Goal: Information Seeking & Learning: Learn about a topic

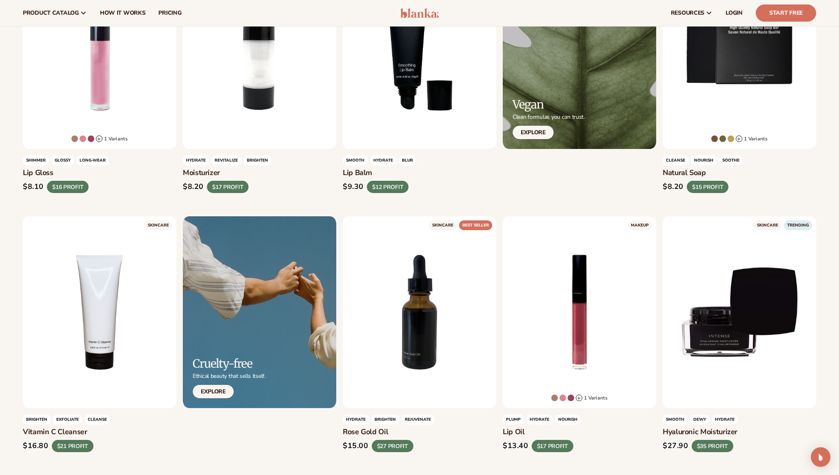
scroll to position [356, 0]
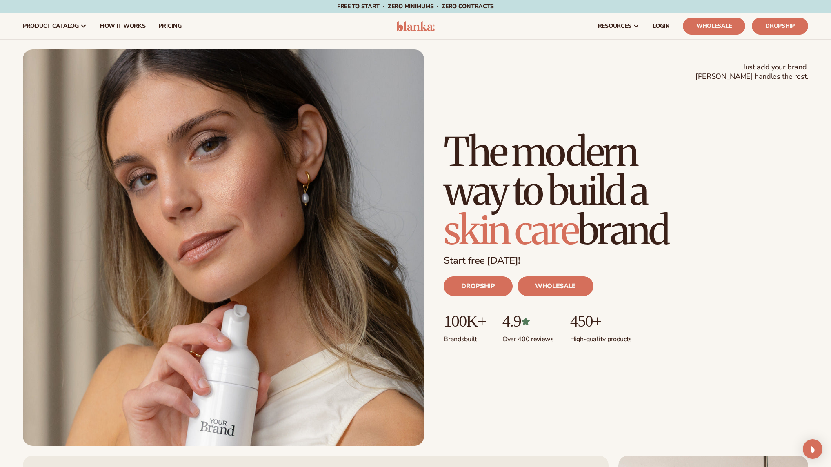
click at [521, 196] on h1 "The modern way to build a skin care brand" at bounding box center [574, 191] width 261 height 118
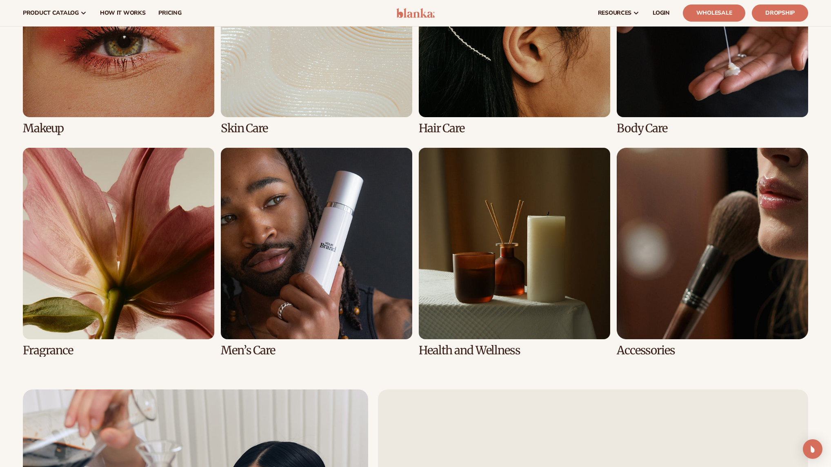
scroll to position [1797, 0]
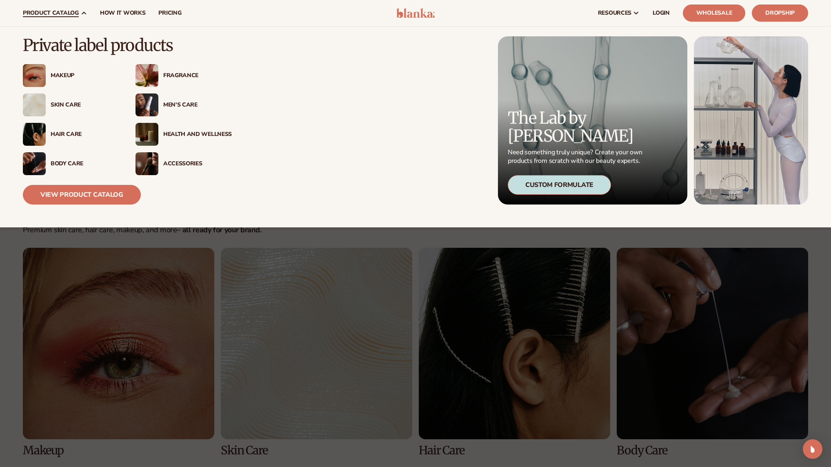
click at [65, 10] on span "product catalog" at bounding box center [51, 13] width 56 height 7
click at [66, 160] on div "Body Care" at bounding box center [85, 163] width 69 height 7
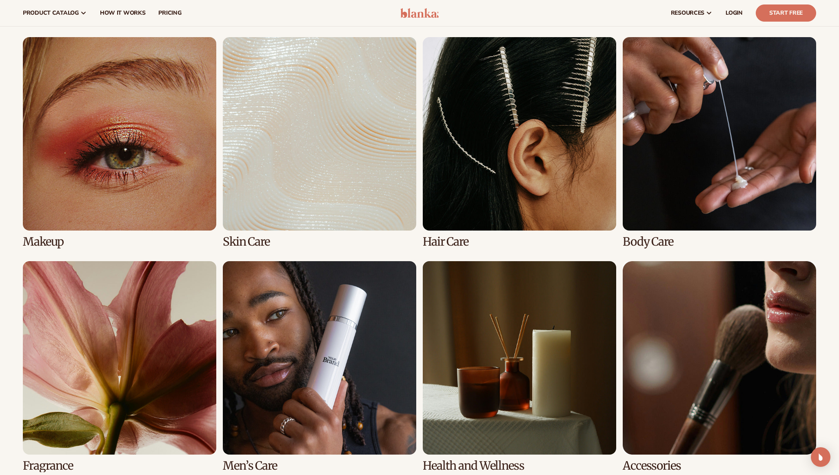
scroll to position [1865, 0]
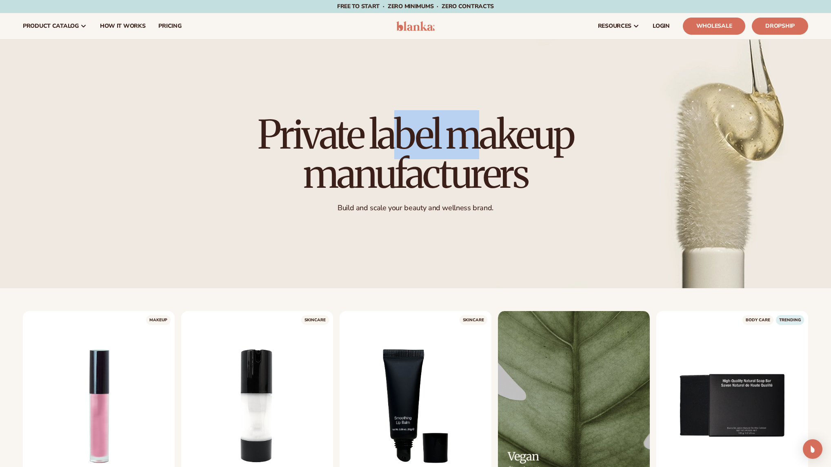
drag, startPoint x: 409, startPoint y: 128, endPoint x: 478, endPoint y: 146, distance: 71.2
click at [478, 145] on h1 "Private label makeup manufacturers" at bounding box center [415, 154] width 363 height 78
click at [433, 173] on h1 "Private label makeup manufacturers" at bounding box center [415, 154] width 363 height 78
click at [460, 191] on h1 "Private label makeup manufacturers" at bounding box center [415, 154] width 363 height 78
click at [413, 214] on div "Private label makeup manufacturers Build and scale your beauty and wellness bra…" at bounding box center [415, 164] width 363 height 130
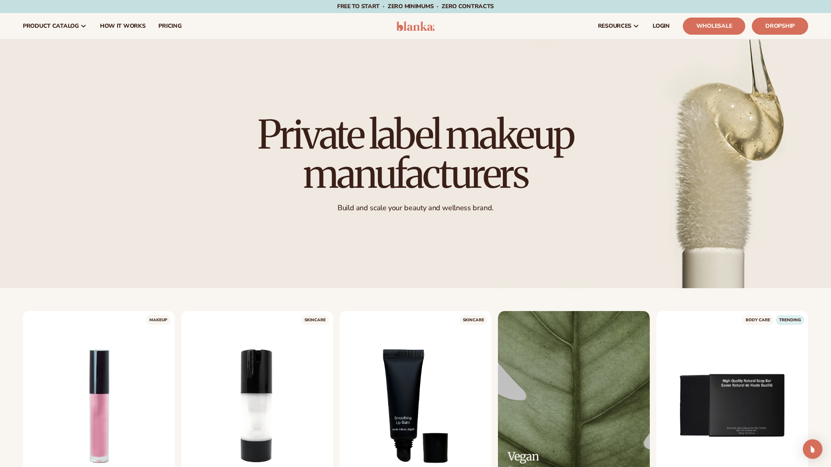
click at [415, 209] on p "Build and scale your beauty and wellness brand." at bounding box center [415, 207] width 363 height 9
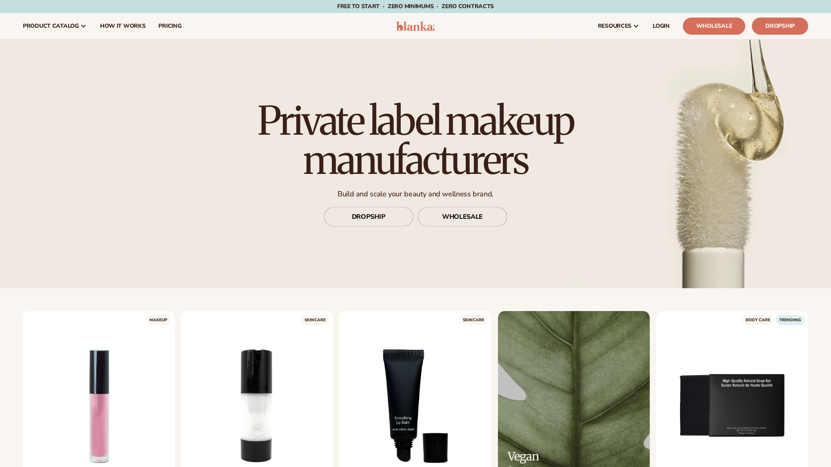
click at [402, 161] on h1 "Private label makeup manufacturers" at bounding box center [415, 140] width 363 height 78
click at [358, 215] on link "DROPSHIP" at bounding box center [369, 217] width 90 height 20
click at [359, 217] on link "DROPSHIP" at bounding box center [369, 217] width 90 height 20
click at [329, 167] on h1 "Private label makeup manufacturers" at bounding box center [415, 140] width 363 height 78
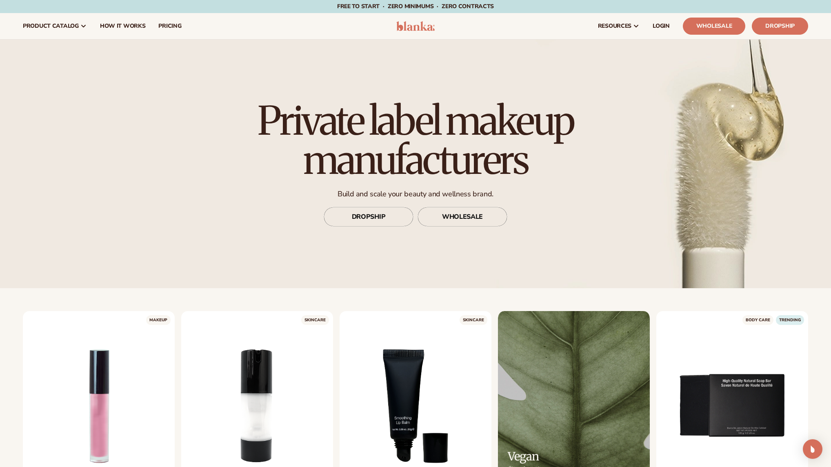
click at [375, 171] on h1 "Private label makeup manufacturers" at bounding box center [415, 140] width 363 height 78
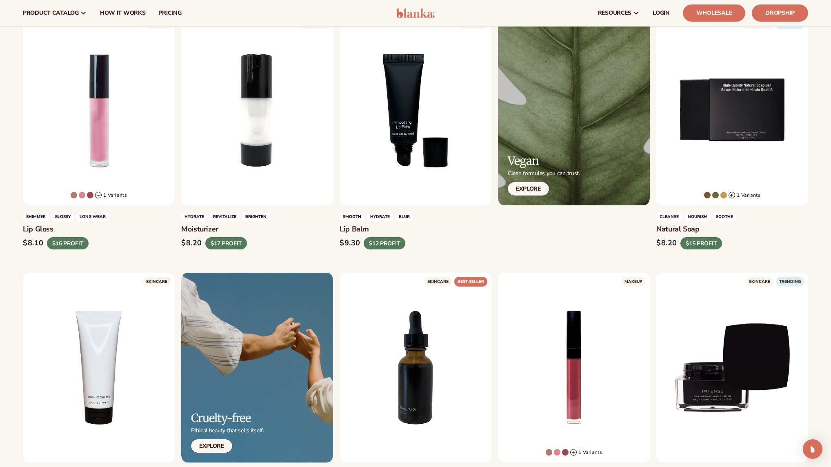
scroll to position [293, 0]
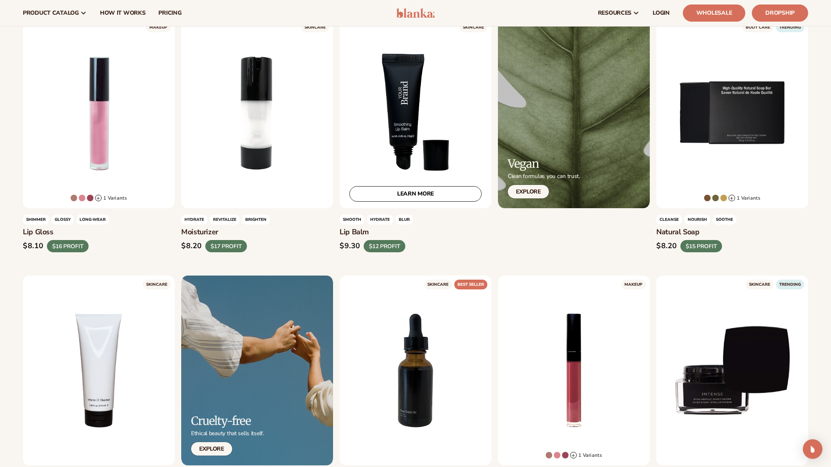
click at [415, 166] on div "LEARN MORE" at bounding box center [416, 113] width 152 height 190
click at [409, 186] on link "LEARN MORE" at bounding box center [415, 194] width 132 height 16
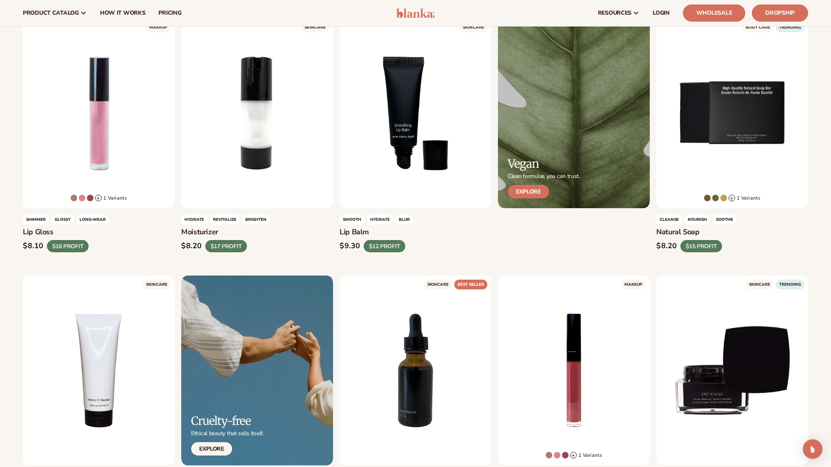
click at [526, 193] on link "Explore" at bounding box center [528, 191] width 41 height 13
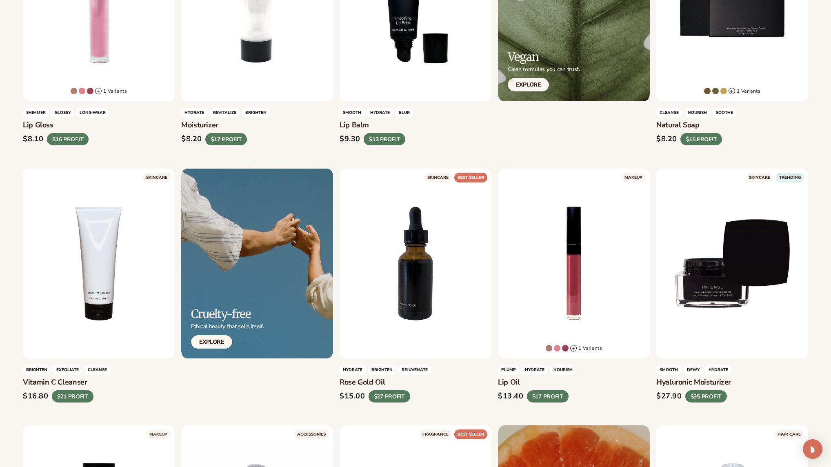
scroll to position [413, 0]
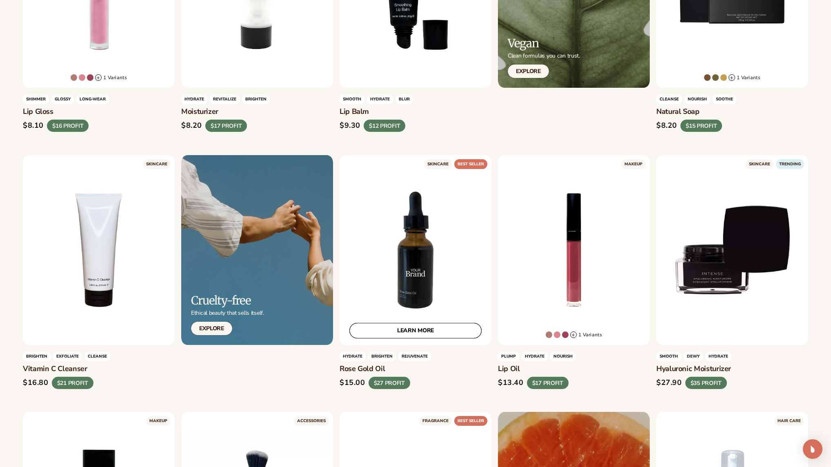
click at [405, 326] on link "LEARN MORE" at bounding box center [415, 331] width 132 height 16
click at [213, 331] on link "Explore" at bounding box center [211, 328] width 41 height 13
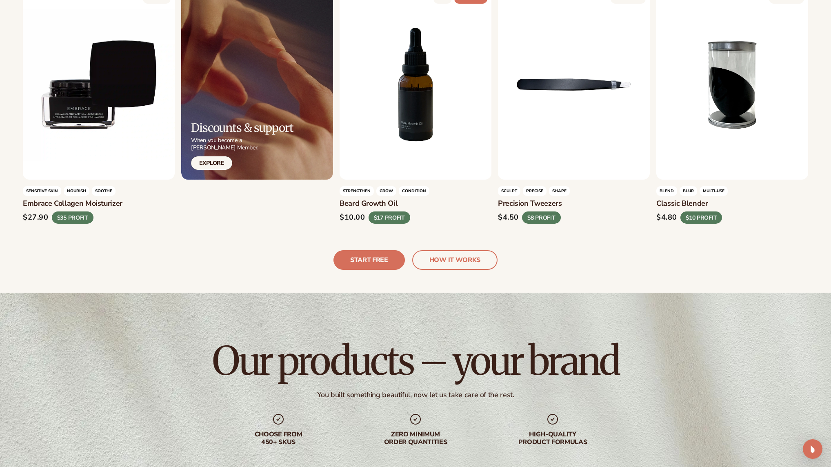
scroll to position [2383, 0]
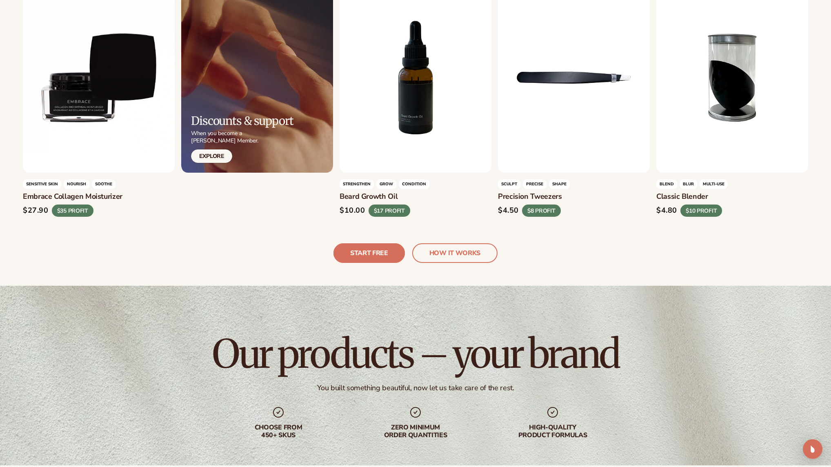
click at [360, 255] on link "START FREE" at bounding box center [368, 253] width 71 height 20
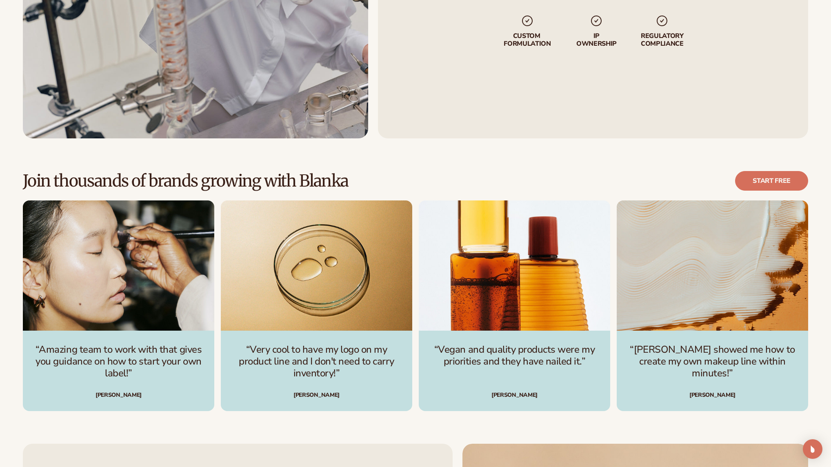
scroll to position [4052, 0]
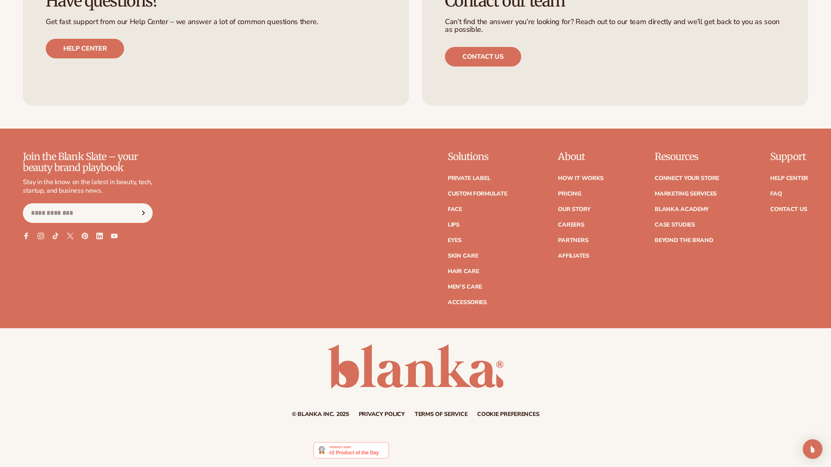
click at [435, 409] on div "© Blanka Inc. 2025 Privacy policy Terms of service Contact information Cookie p…" at bounding box center [415, 380] width 831 height 73
click at [433, 414] on link "Terms of service" at bounding box center [441, 414] width 53 height 6
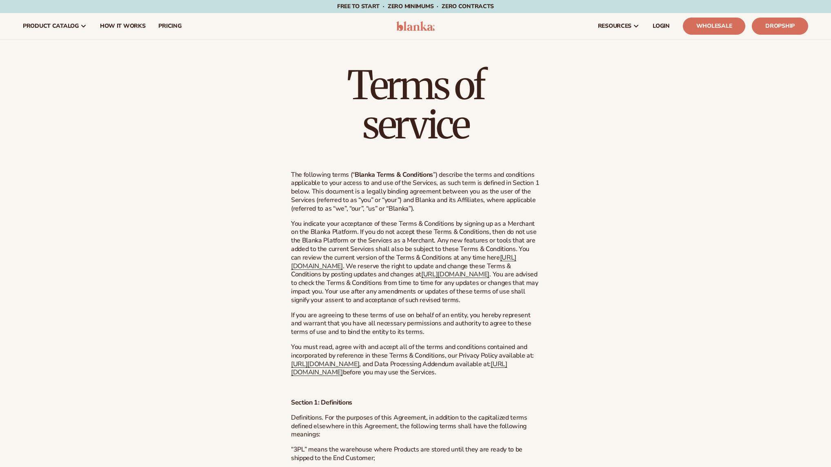
click at [362, 190] on p "The following terms (“ Blanka Terms & Conditions ”) describe the terms and cond…" at bounding box center [415, 192] width 249 height 42
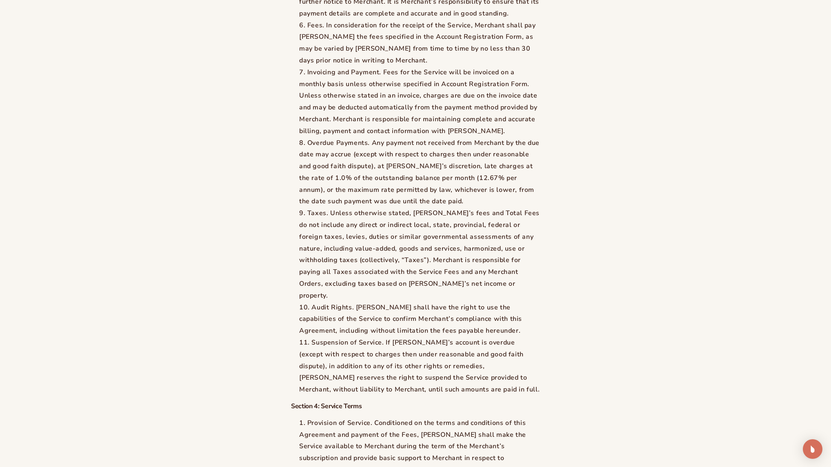
scroll to position [2859, 0]
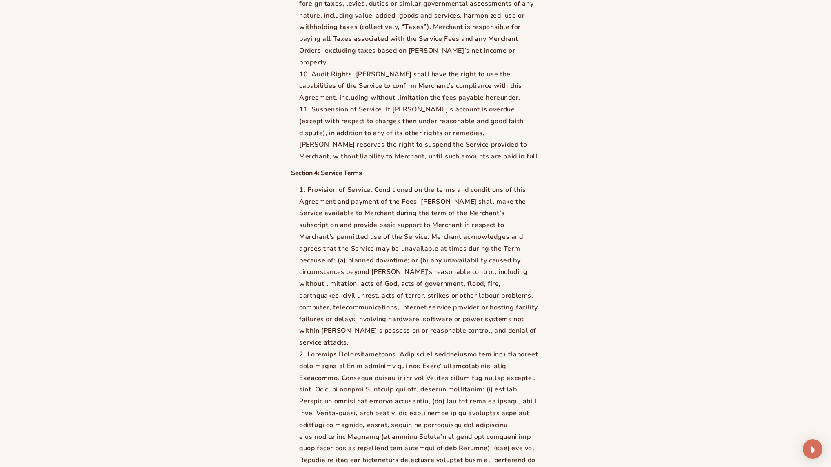
click at [347, 303] on li "Provision of Service. Conditioned on the terms and conditions of this Agreement…" at bounding box center [419, 266] width 241 height 164
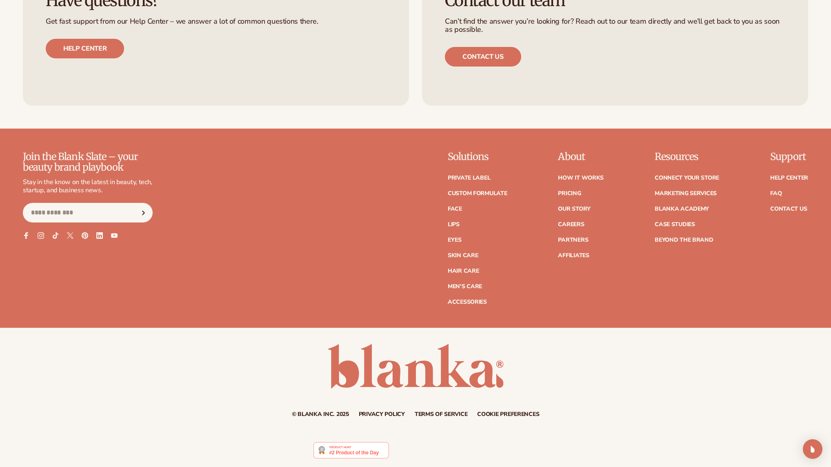
click at [327, 90] on div "Have questions? Get fast support from our Help Center – we answer a lot of comm…" at bounding box center [216, 24] width 386 height 145
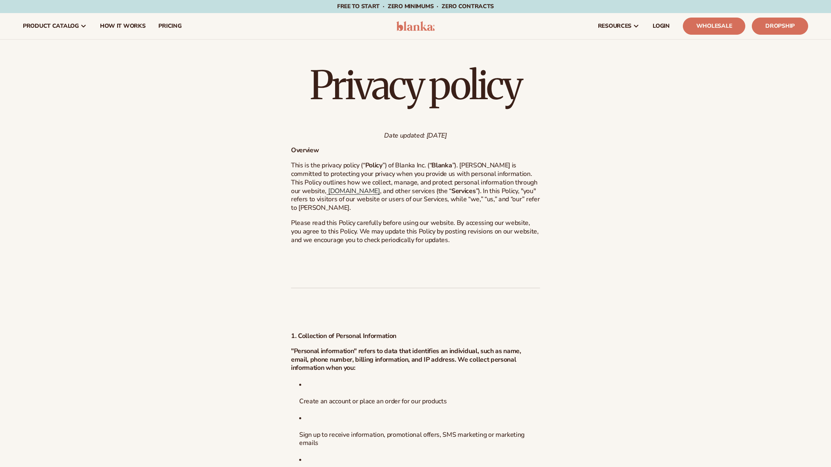
click at [415, 179] on span "”). Blanka is committed to protecting your privacy when you provide us with per…" at bounding box center [414, 178] width 246 height 34
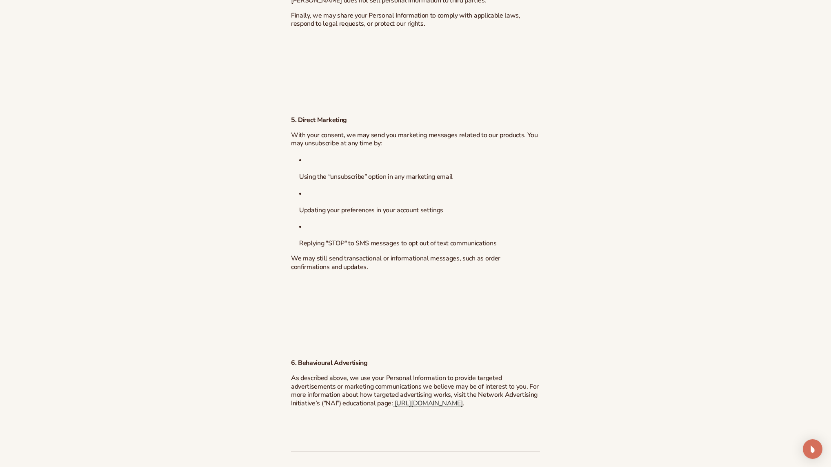
scroll to position [1801, 0]
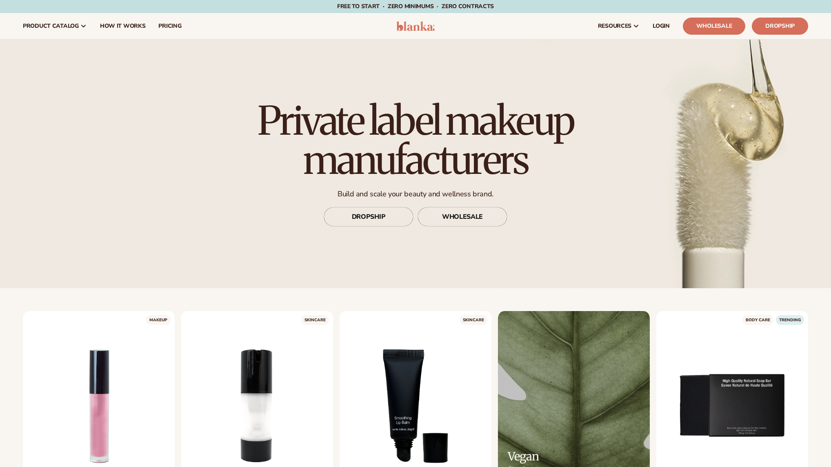
scroll to position [2383, 0]
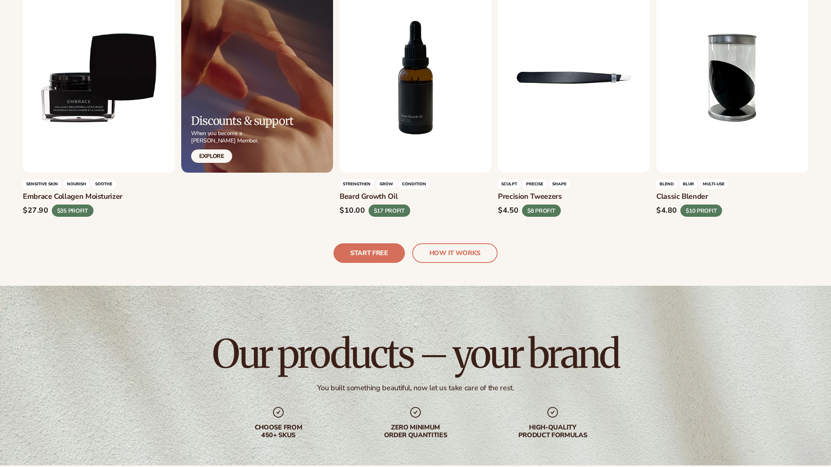
scroll to position [2383, 0]
click at [373, 250] on link "START FREE" at bounding box center [368, 253] width 71 height 20
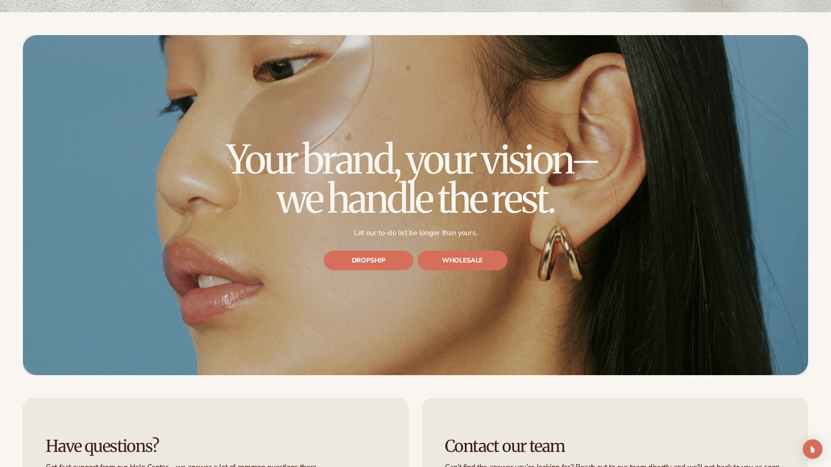
scroll to position [2850, 0]
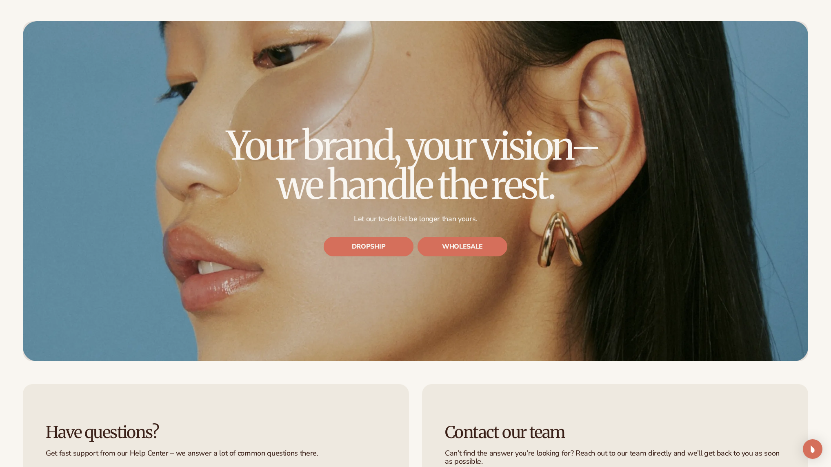
click at [355, 244] on link "DROPSHIP" at bounding box center [369, 247] width 90 height 20
click at [460, 247] on link "WHOLESALE" at bounding box center [462, 247] width 90 height 20
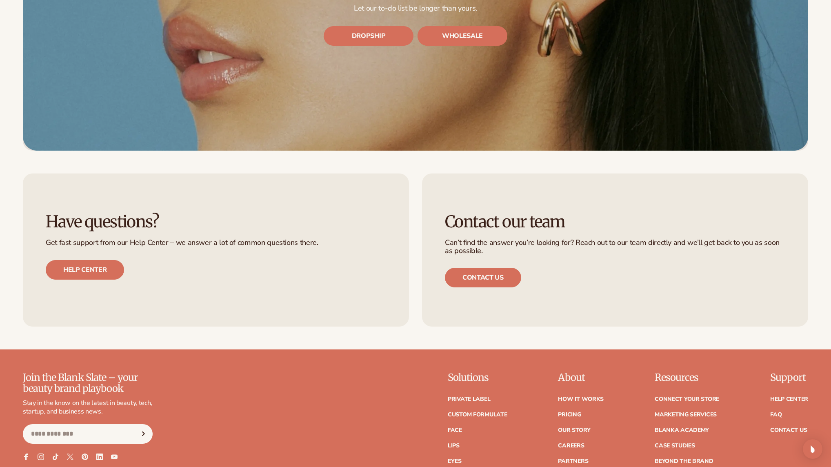
scroll to position [3096, 0]
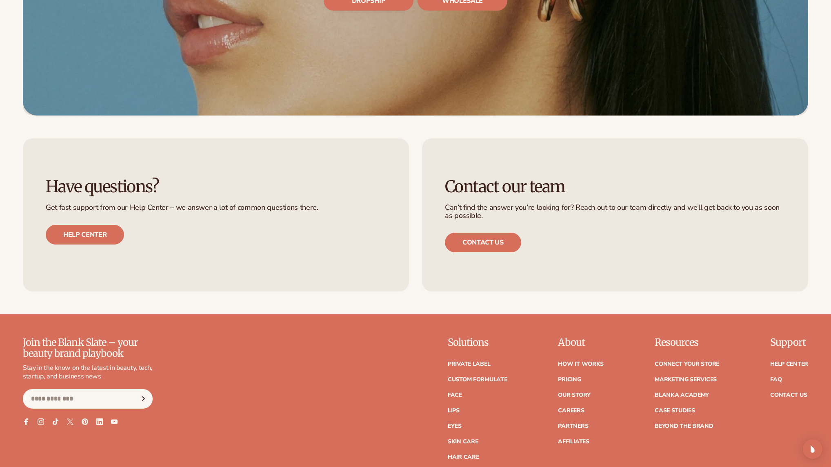
click at [424, 289] on div "Contact our team Can’t find the answer you’re looking for? Reach out to our tea…" at bounding box center [615, 214] width 386 height 153
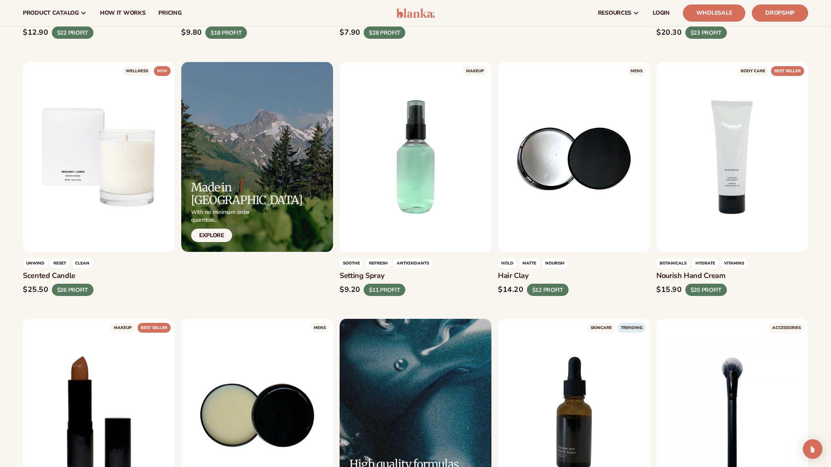
scroll to position [0, 0]
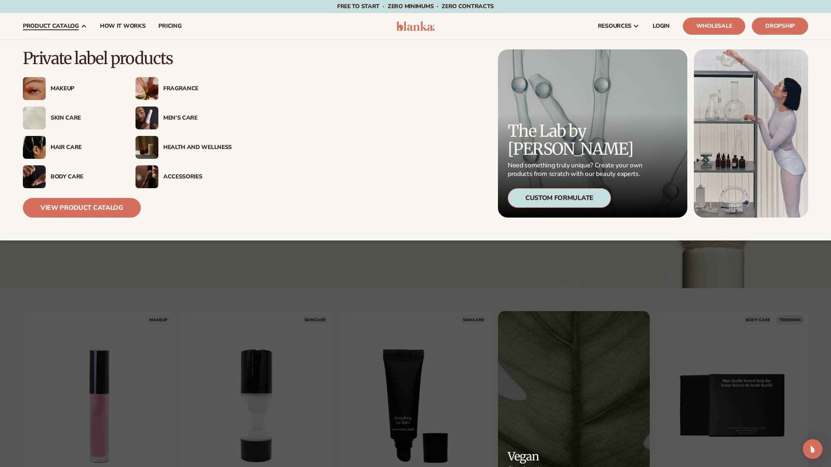
click at [567, 195] on div "Custom Formulate" at bounding box center [559, 198] width 103 height 20
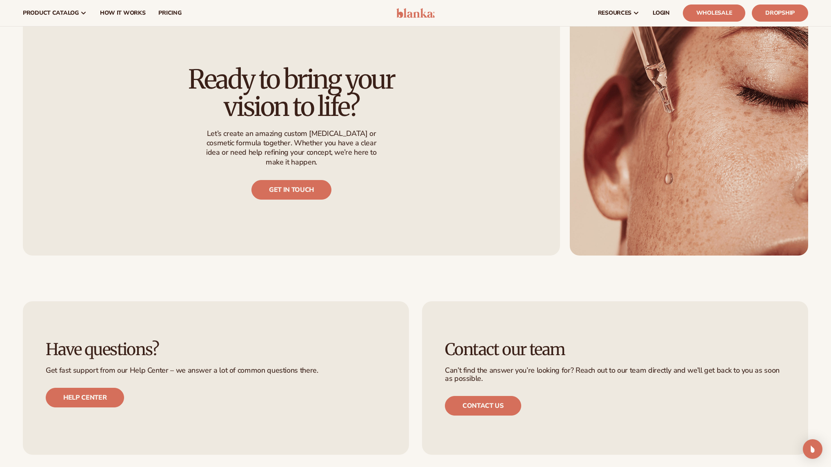
scroll to position [837, 0]
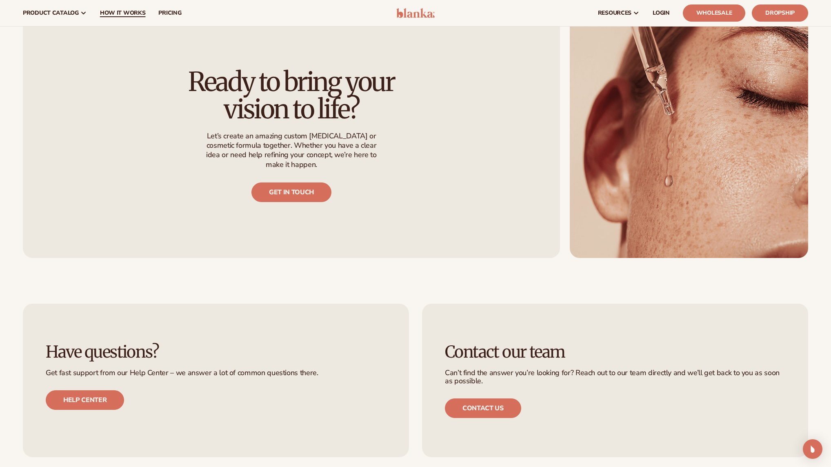
click at [123, 16] on span "How It Works" at bounding box center [123, 13] width 46 height 7
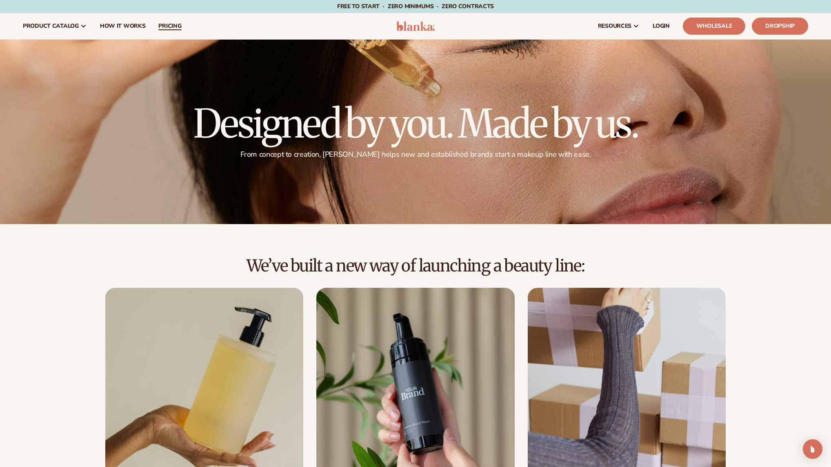
click at [170, 23] on span "pricing" at bounding box center [169, 26] width 23 height 7
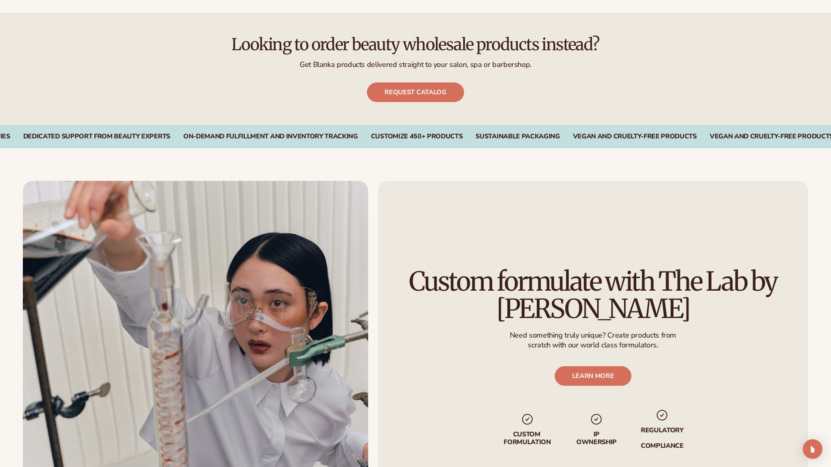
scroll to position [924, 0]
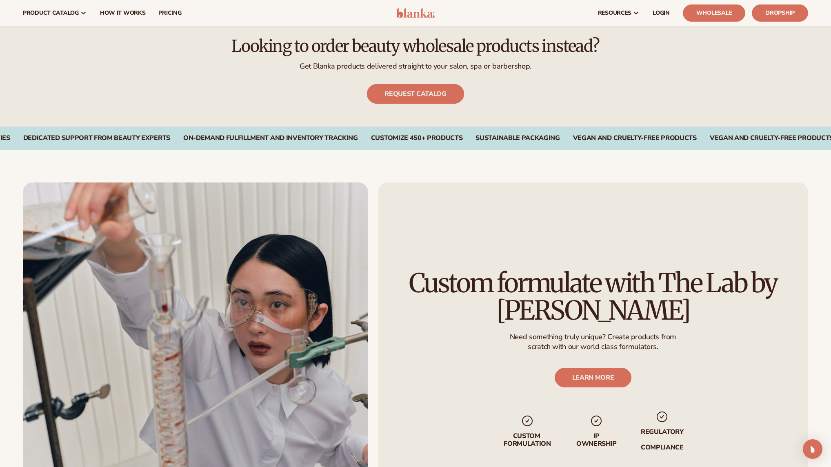
click at [421, 96] on link "Request catalog" at bounding box center [415, 94] width 97 height 20
click at [537, 82] on div "Looking to order beauty wholesale products instead? Get Blanka products deliver…" at bounding box center [415, 70] width 785 height 67
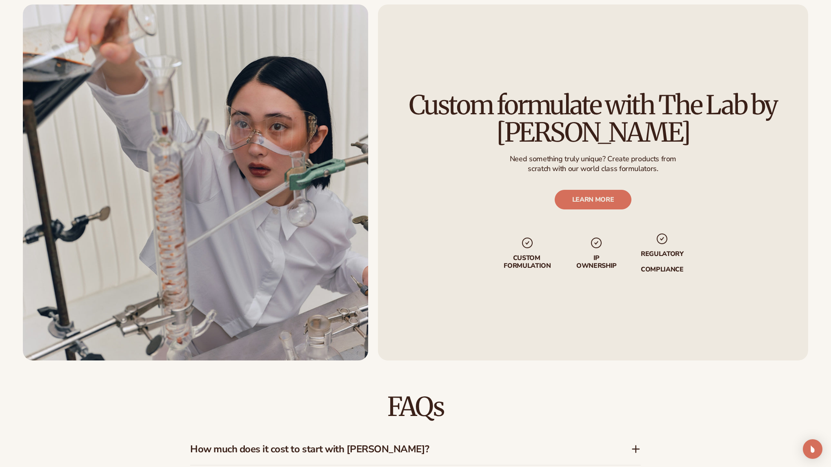
scroll to position [0, 0]
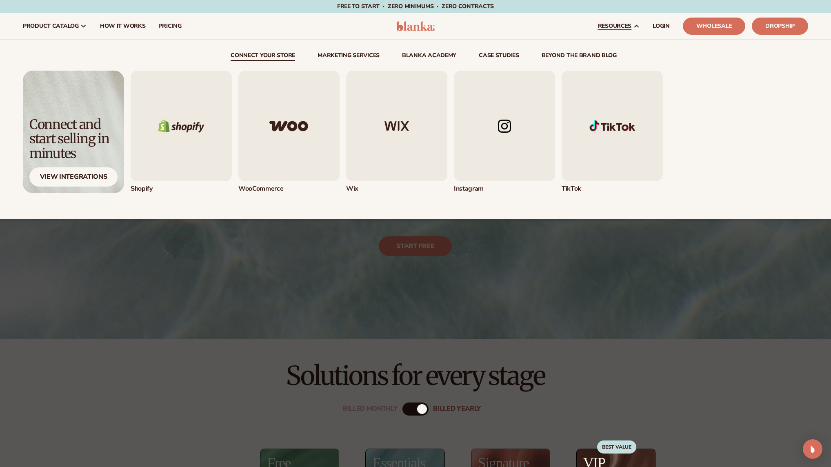
click at [187, 114] on img "1 / 5" at bounding box center [181, 126] width 101 height 111
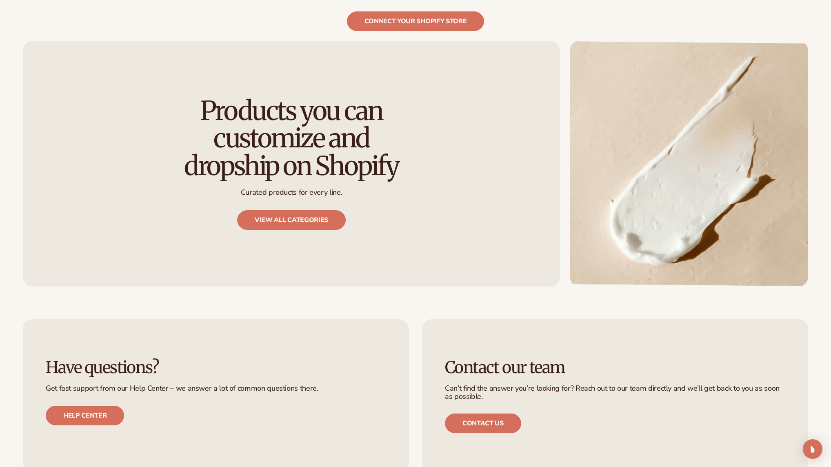
scroll to position [915, 0]
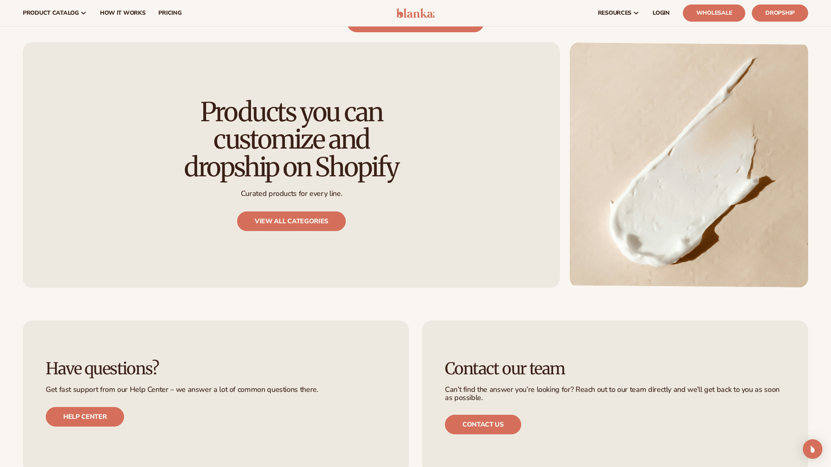
click at [297, 215] on link "View all categories" at bounding box center [291, 221] width 109 height 20
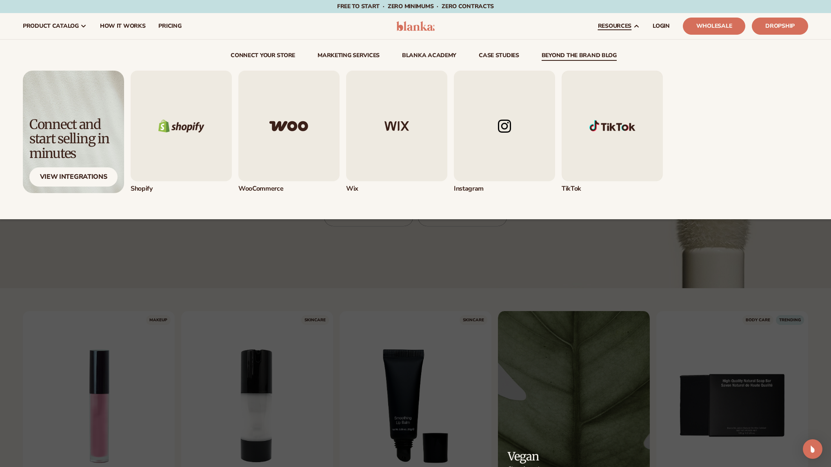
click at [594, 58] on link "beyond the brand blog" at bounding box center [579, 57] width 75 height 8
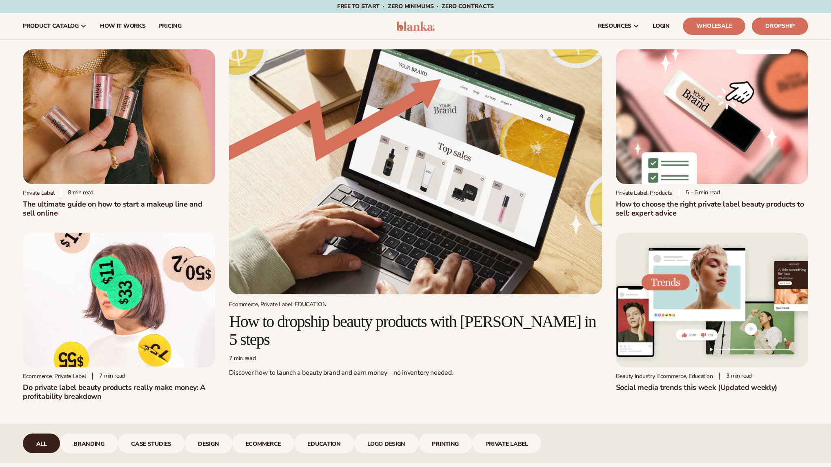
click at [592, 402] on div "Private label 8 min read The ultimate guide on how to start a makeup line and s…" at bounding box center [415, 232] width 831 height 384
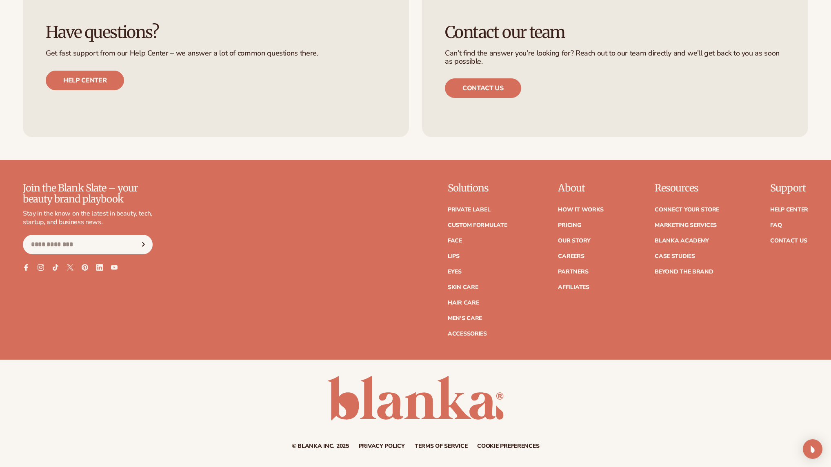
scroll to position [2261, 0]
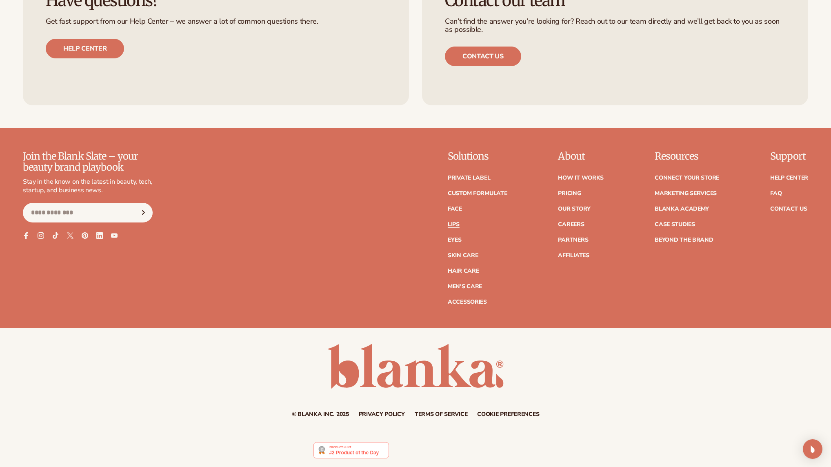
click at [457, 223] on link "Lips" at bounding box center [454, 225] width 12 height 6
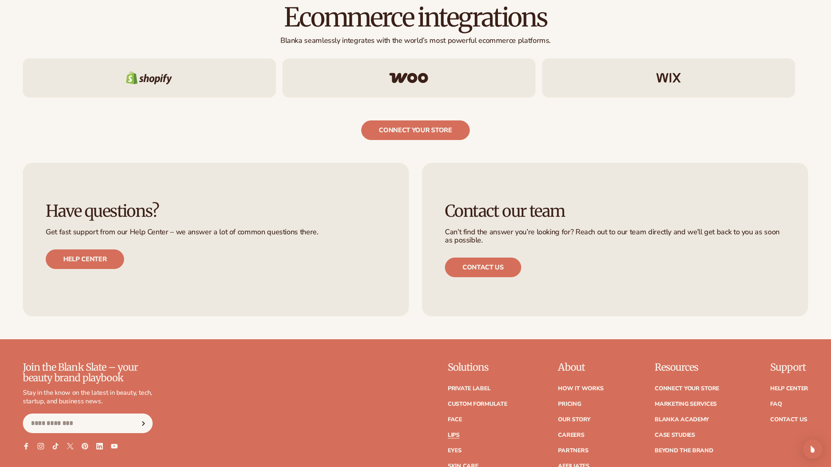
scroll to position [1730, 0]
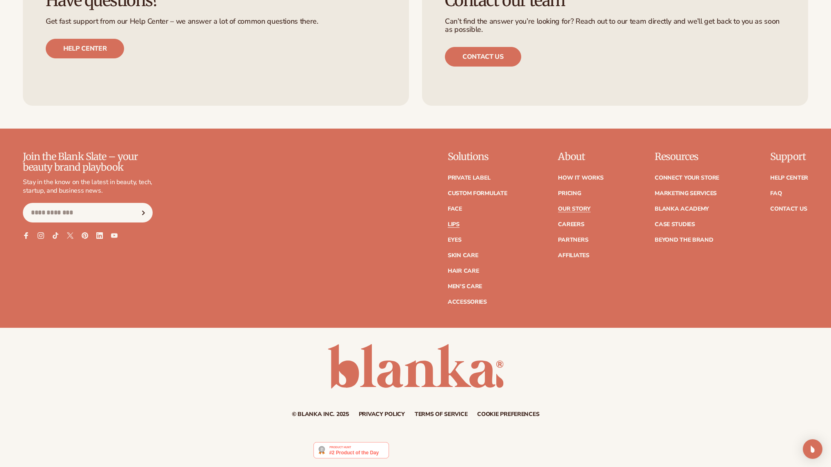
click at [573, 206] on link "Our Story" at bounding box center [574, 209] width 32 height 6
